Goal: Information Seeking & Learning: Find specific fact

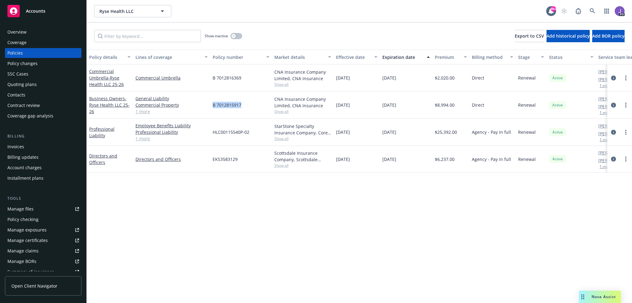
drag, startPoint x: 245, startPoint y: 107, endPoint x: 212, endPoint y: 108, distance: 32.4
click at [212, 108] on div "B 7012815917" at bounding box center [241, 105] width 62 height 27
copy span "B 7012815917"
drag, startPoint x: 252, startPoint y: 76, endPoint x: 210, endPoint y: 76, distance: 41.4
click at [210, 76] on div "B 7012816369" at bounding box center [241, 78] width 62 height 27
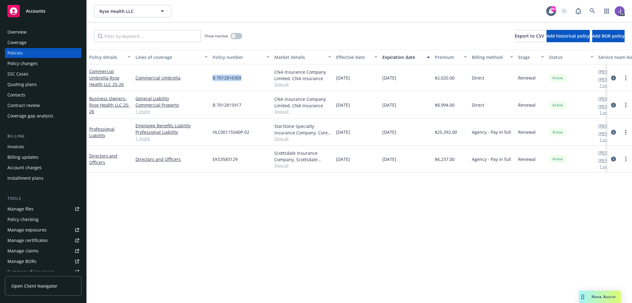
copy span "B 7012816369"
click at [147, 139] on link "1 more" at bounding box center [171, 138] width 72 height 6
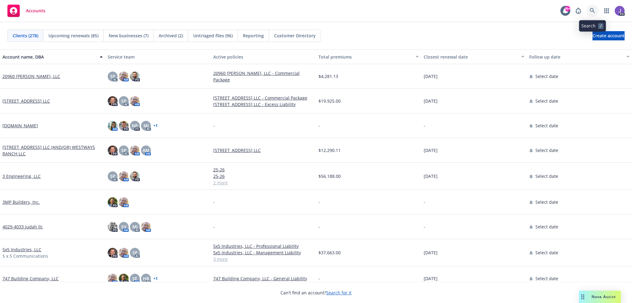
click at [591, 10] on icon at bounding box center [593, 11] width 6 height 6
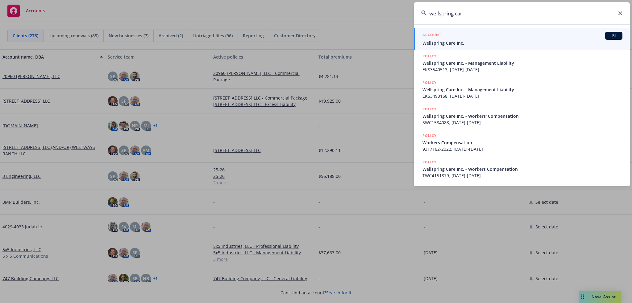
type input "wellspring care"
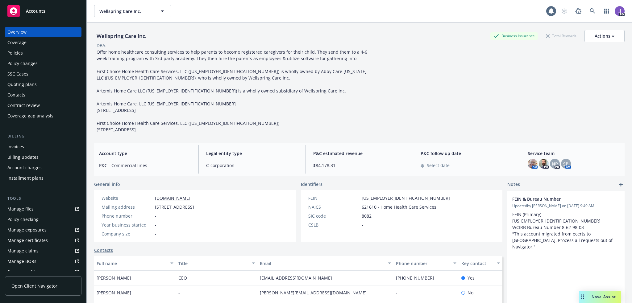
drag, startPoint x: 29, startPoint y: 52, endPoint x: 48, endPoint y: 69, distance: 25.4
click at [29, 52] on div "Policies" at bounding box center [43, 53] width 72 height 10
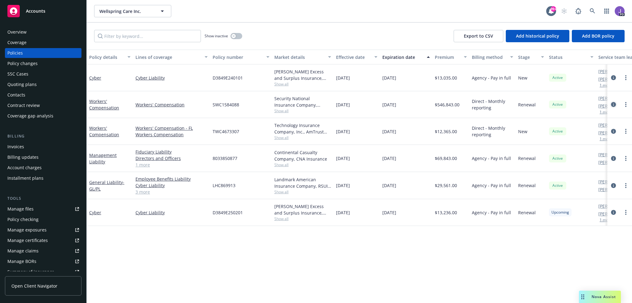
click at [614, 103] on icon "circleInformation" at bounding box center [613, 104] width 5 height 5
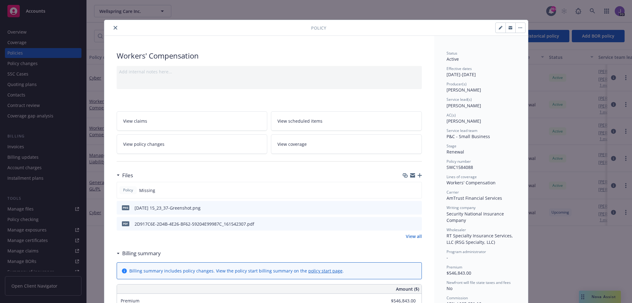
click at [114, 27] on icon "close" at bounding box center [116, 28] width 4 height 4
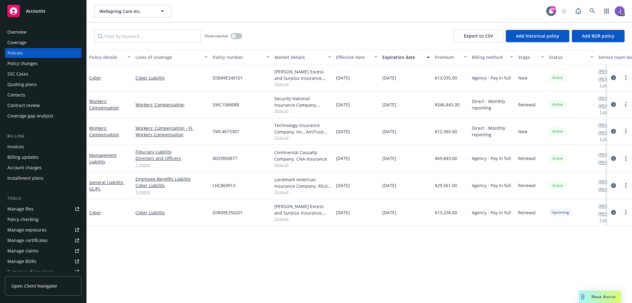
click at [281, 112] on span "Show all" at bounding box center [302, 110] width 57 height 5
click at [236, 226] on div "D3849E250201" at bounding box center [241, 212] width 62 height 27
click at [228, 103] on span "SWC1584088" at bounding box center [226, 105] width 27 height 6
copy span "SWC1584088"
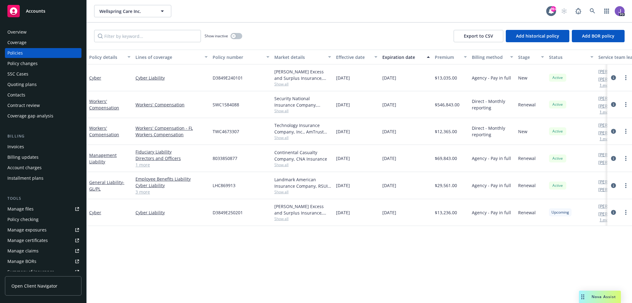
click at [230, 105] on span "SWC1584088" at bounding box center [226, 105] width 27 height 6
drag, startPoint x: 230, startPoint y: 105, endPoint x: 233, endPoint y: 105, distance: 3.1
click at [230, 105] on span "SWC1584088" at bounding box center [226, 105] width 27 height 6
copy span "SWC1584088"
click at [614, 106] on icon "circleInformation" at bounding box center [613, 104] width 5 height 5
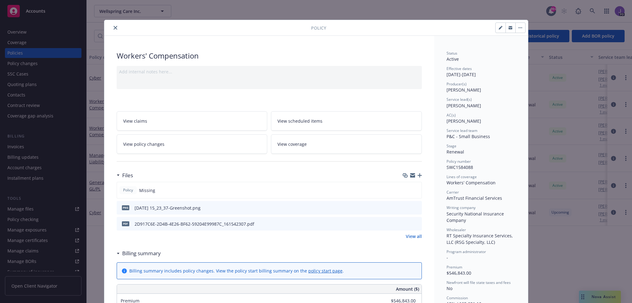
click at [114, 31] on div "Policy" at bounding box center [316, 28] width 424 height 16
click at [114, 26] on icon "close" at bounding box center [116, 28] width 4 height 4
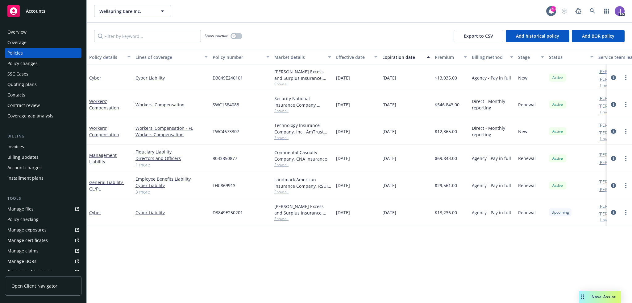
click at [615, 131] on icon "circleInformation" at bounding box center [613, 131] width 5 height 5
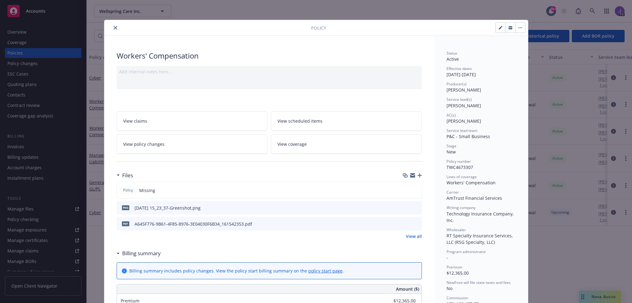
click at [114, 26] on icon "close" at bounding box center [116, 28] width 4 height 4
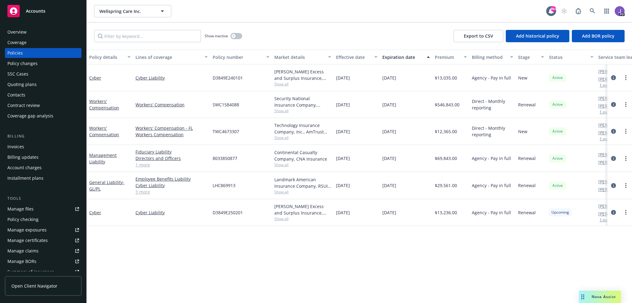
click at [241, 260] on div "Policy details Lines of coverage Policy number Market details Effective date Ex…" at bounding box center [359, 177] width 545 height 254
